Goal: Information Seeking & Learning: Learn about a topic

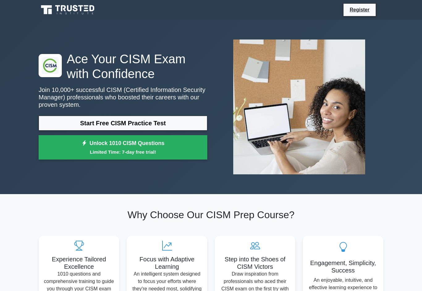
click at [147, 123] on link "Start Free CISM Practice Test" at bounding box center [123, 123] width 169 height 15
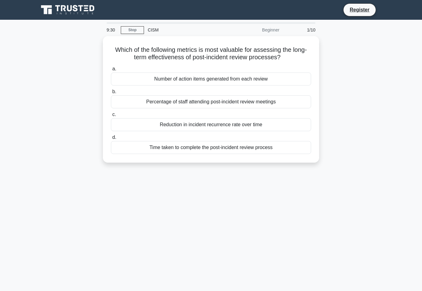
click at [227, 86] on div "Number of action items generated from each review" at bounding box center [211, 79] width 200 height 13
click at [111, 71] on input "a. Number of action items generated from each review" at bounding box center [111, 69] width 0 height 4
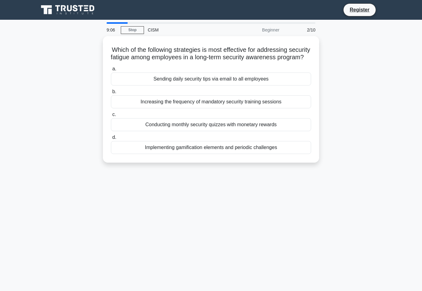
click at [229, 154] on div "Implementing gamification elements and periodic challenges" at bounding box center [211, 147] width 200 height 13
click at [111, 140] on input "d. Implementing gamification elements and periodic challenges" at bounding box center [111, 138] width 0 height 4
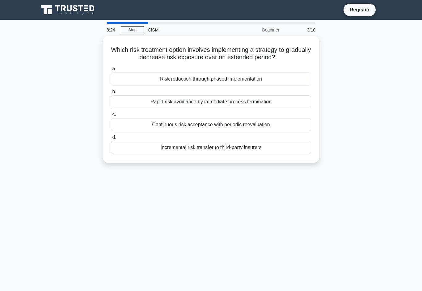
click at [261, 80] on div "Risk reduction through phased implementation" at bounding box center [211, 79] width 200 height 13
click at [111, 71] on input "a. Risk reduction through phased implementation" at bounding box center [111, 69] width 0 height 4
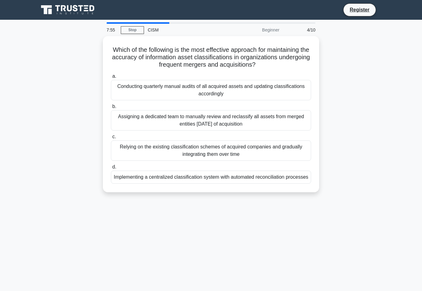
click at [254, 181] on div "Implementing a centralized classification system with automated reconciliation …" at bounding box center [211, 177] width 200 height 13
click at [111, 169] on input "d. Implementing a centralized classification system with automated reconciliati…" at bounding box center [111, 167] width 0 height 4
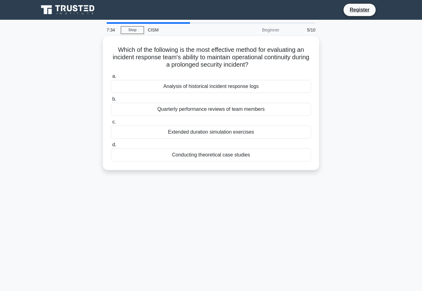
click at [248, 158] on div "Conducting theoretical case studies" at bounding box center [211, 155] width 200 height 13
click at [111, 147] on input "d. Conducting theoretical case studies" at bounding box center [111, 145] width 0 height 4
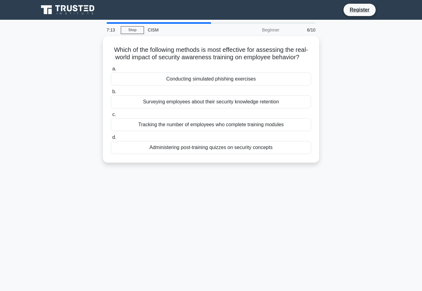
click at [267, 84] on div "Conducting simulated phishing exercises" at bounding box center [211, 79] width 200 height 13
click at [111, 71] on input "a. Conducting simulated phishing exercises" at bounding box center [111, 69] width 0 height 4
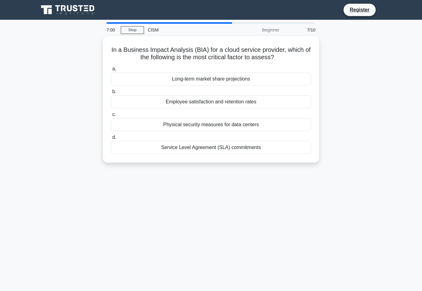
click at [260, 150] on div "Service Level Agreement (SLA) commitments" at bounding box center [211, 147] width 200 height 13
click at [111, 140] on input "d. Service Level Agreement (SLA) commitments" at bounding box center [111, 138] width 0 height 4
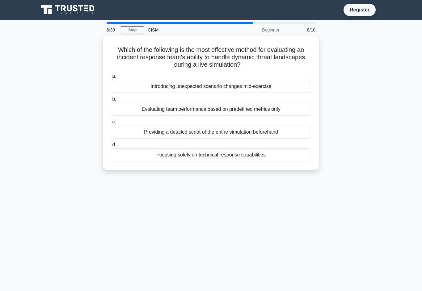
click at [272, 84] on div "Introducing unexpected scenario changes mid-exercise" at bounding box center [211, 86] width 200 height 13
click at [111, 78] on input "a. Introducing unexpected scenario changes mid-exercise" at bounding box center [111, 76] width 0 height 4
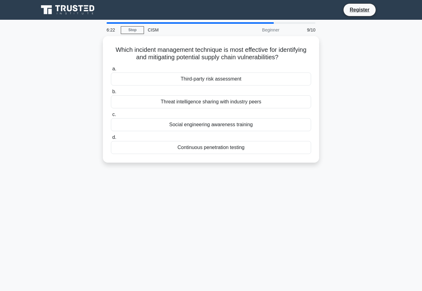
click at [253, 84] on div "Third-party risk assessment" at bounding box center [211, 79] width 200 height 13
click at [111, 71] on input "a. Third-party risk assessment" at bounding box center [111, 69] width 0 height 4
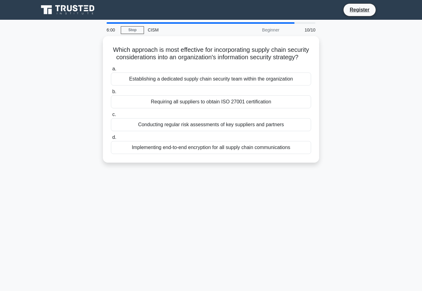
click at [278, 108] on div "Requiring all suppliers to obtain ISO 27001 certification" at bounding box center [211, 101] width 200 height 13
click at [111, 94] on input "b. Requiring all suppliers to obtain ISO 27001 certification" at bounding box center [111, 92] width 0 height 4
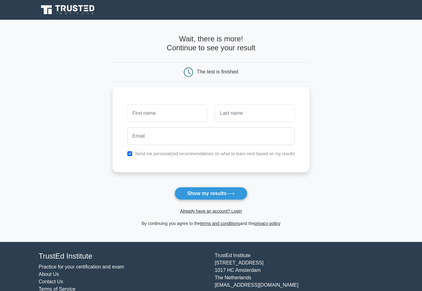
click at [171, 110] on input "text" at bounding box center [167, 113] width 80 height 18
type input "Chad"
type input "Jeffrey"
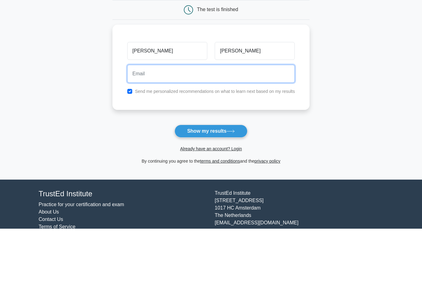
type input "Cjeffrey@cox.net"
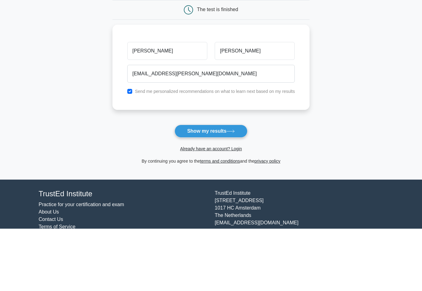
scroll to position [18, 0]
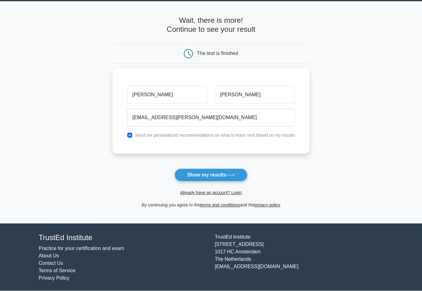
click at [221, 174] on button "Show my results" at bounding box center [211, 175] width 73 height 13
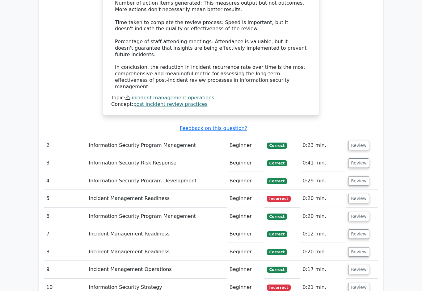
scroll to position [767, 0]
click at [361, 194] on button "Review" at bounding box center [358, 199] width 21 height 10
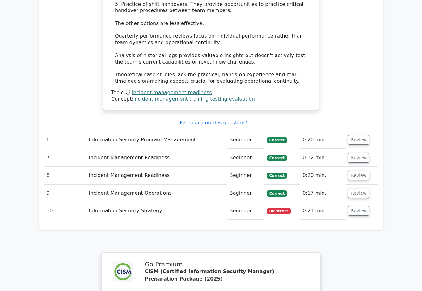
scroll to position [1228, 0]
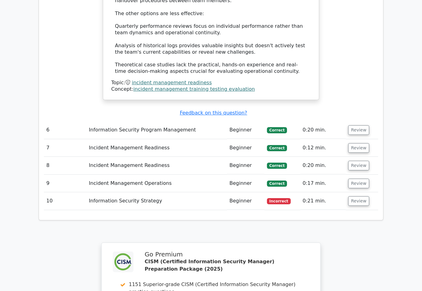
click at [360, 197] on button "Review" at bounding box center [358, 202] width 21 height 10
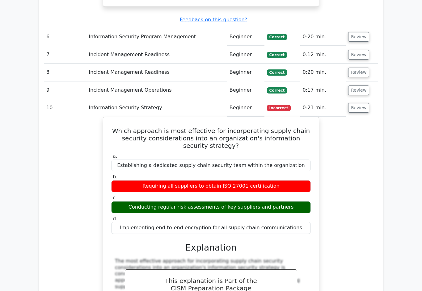
scroll to position [1320, 0]
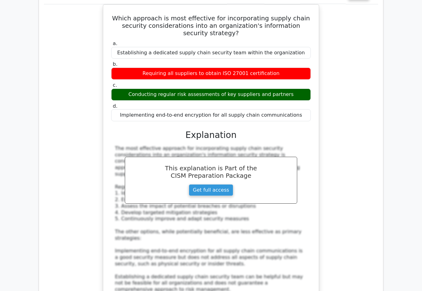
scroll to position [1434, 0]
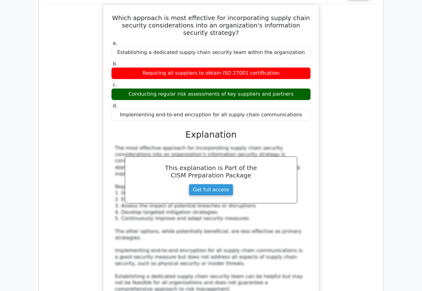
click at [370, 195] on div "Which approach is most effective for incorporating supply chain security consid…" at bounding box center [211, 184] width 334 height 361
click at [370, 194] on div "Which approach is most effective for incorporating supply chain security consid…" at bounding box center [211, 184] width 334 height 361
click at [218, 184] on link "Get full access" at bounding box center [211, 190] width 44 height 12
